Goal: Task Accomplishment & Management: Use online tool/utility

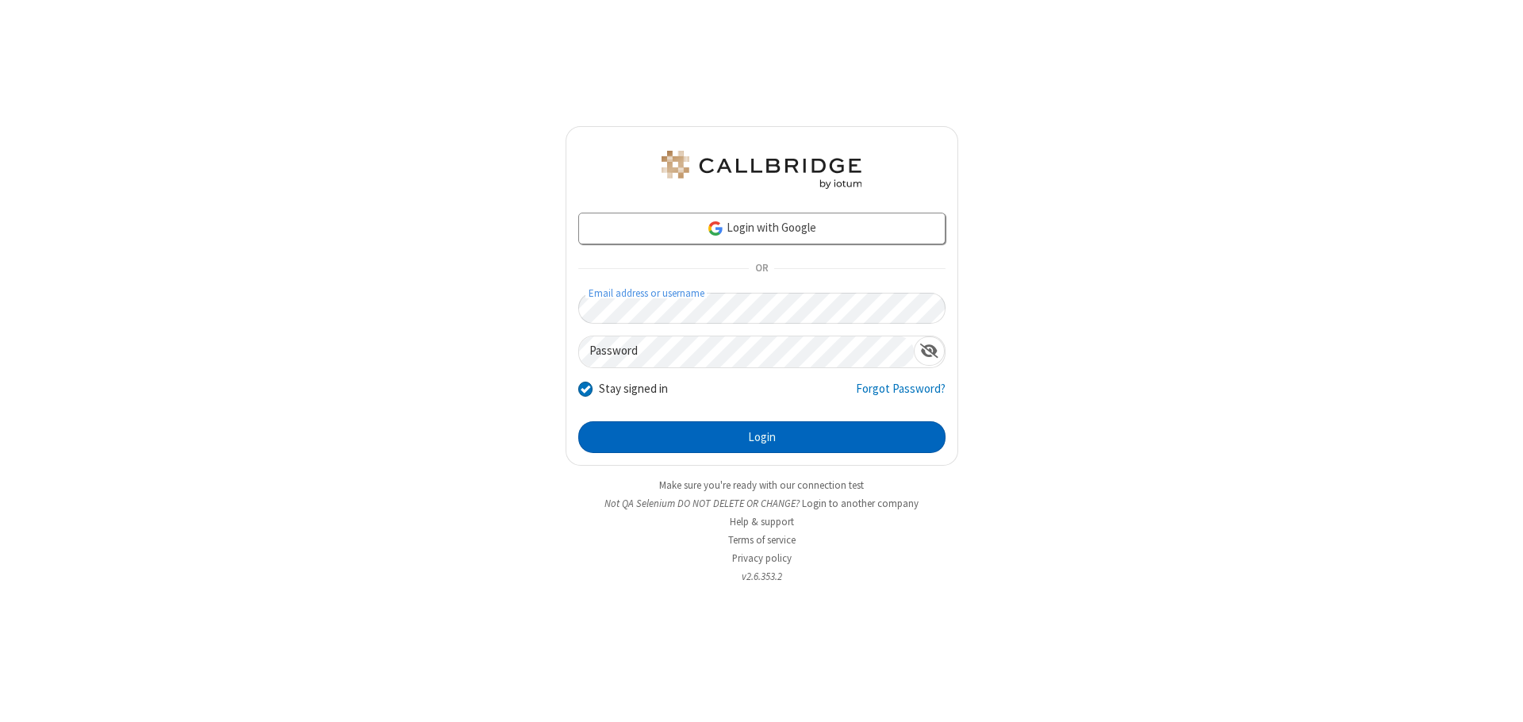
click at [762, 437] on button "Login" at bounding box center [761, 437] width 367 height 32
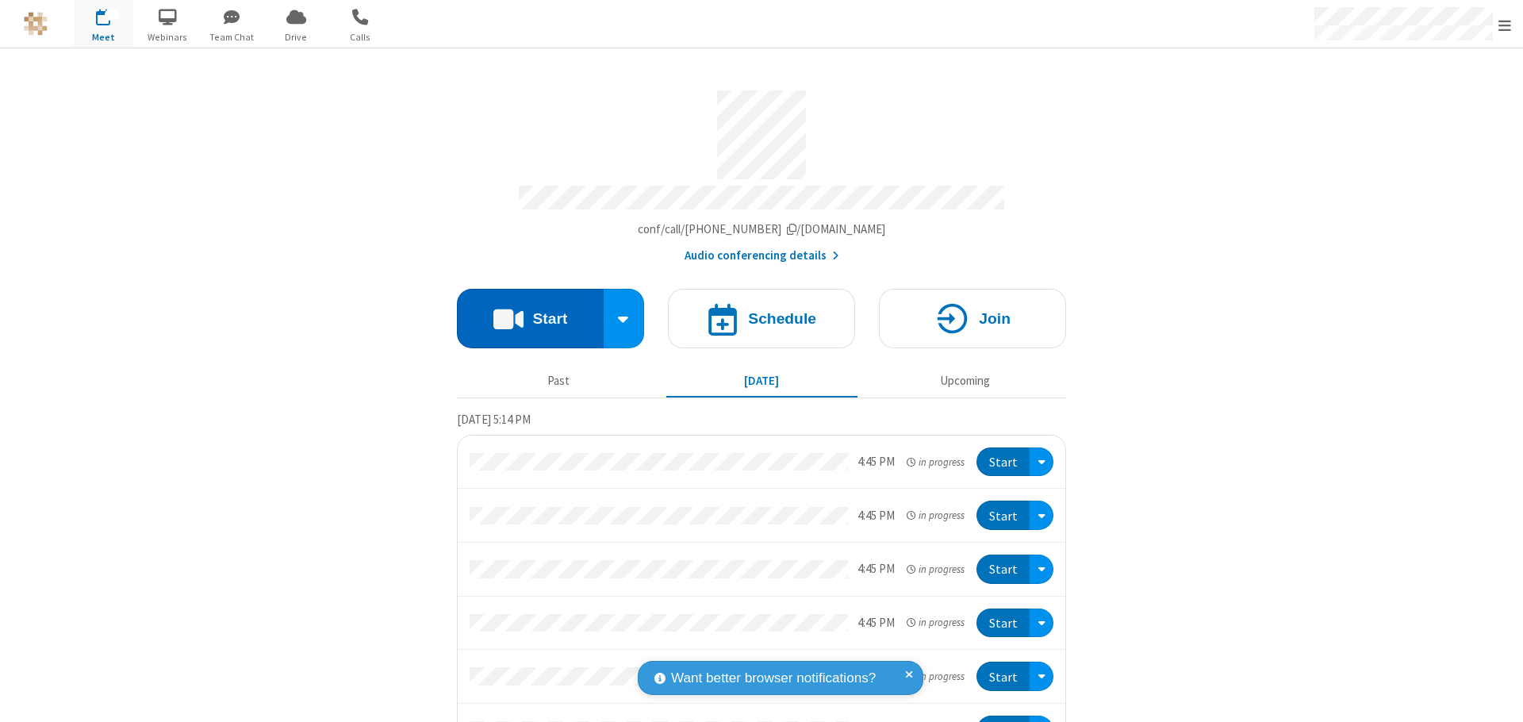
click at [524, 311] on button "Start" at bounding box center [530, 319] width 147 height 60
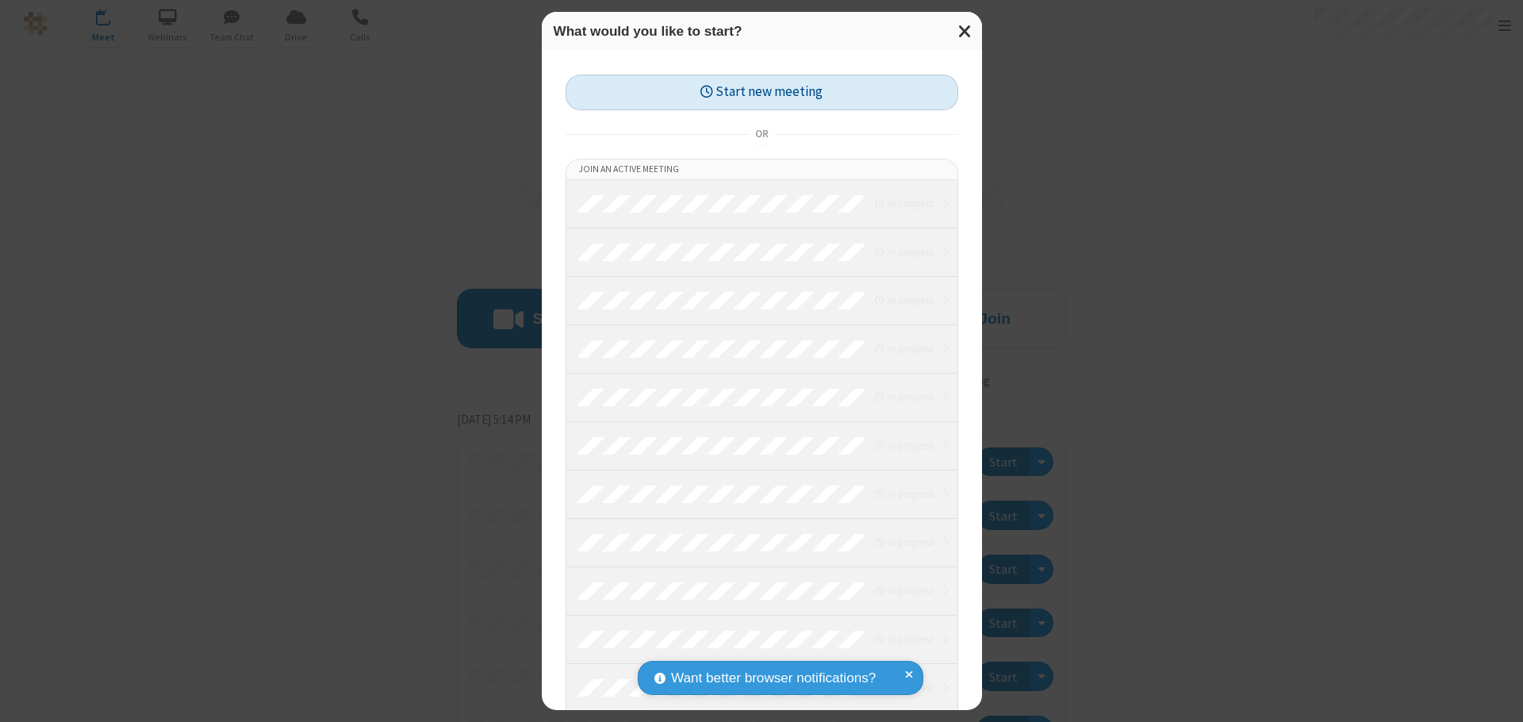
click at [762, 92] on button "Start new meeting" at bounding box center [762, 93] width 393 height 36
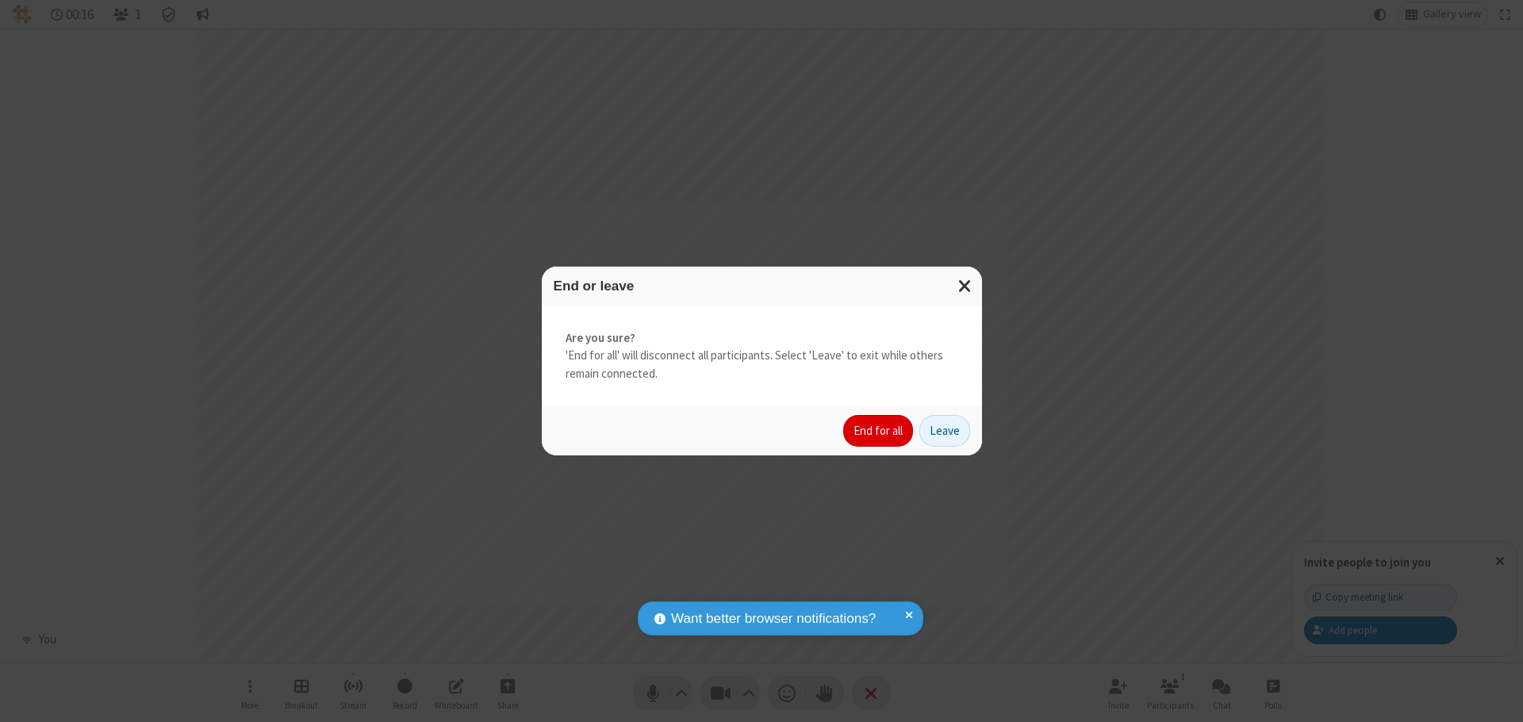
click at [879, 431] on button "End for all" at bounding box center [878, 431] width 70 height 32
